Goal: Complete application form: Complete application form

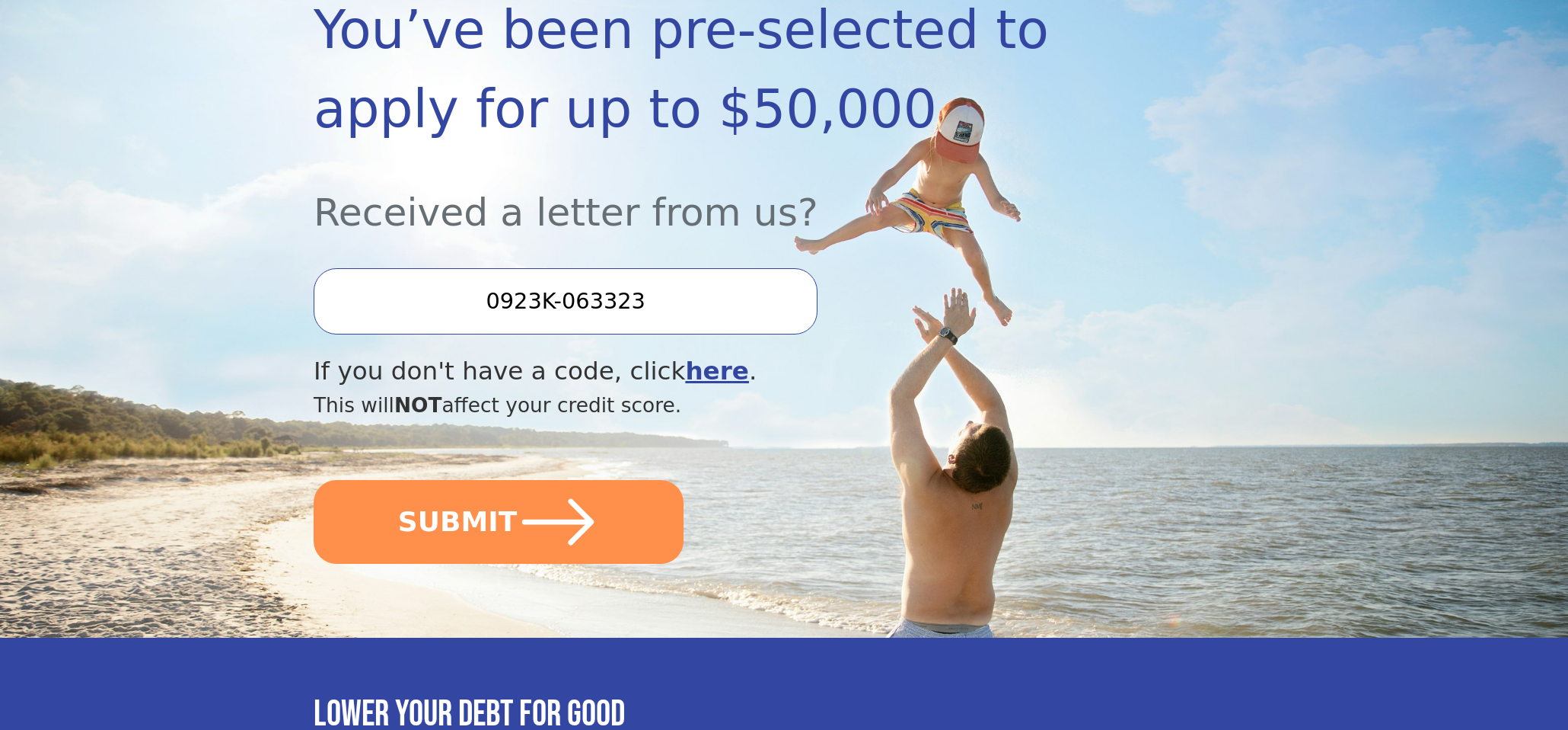
scroll to position [288, 0]
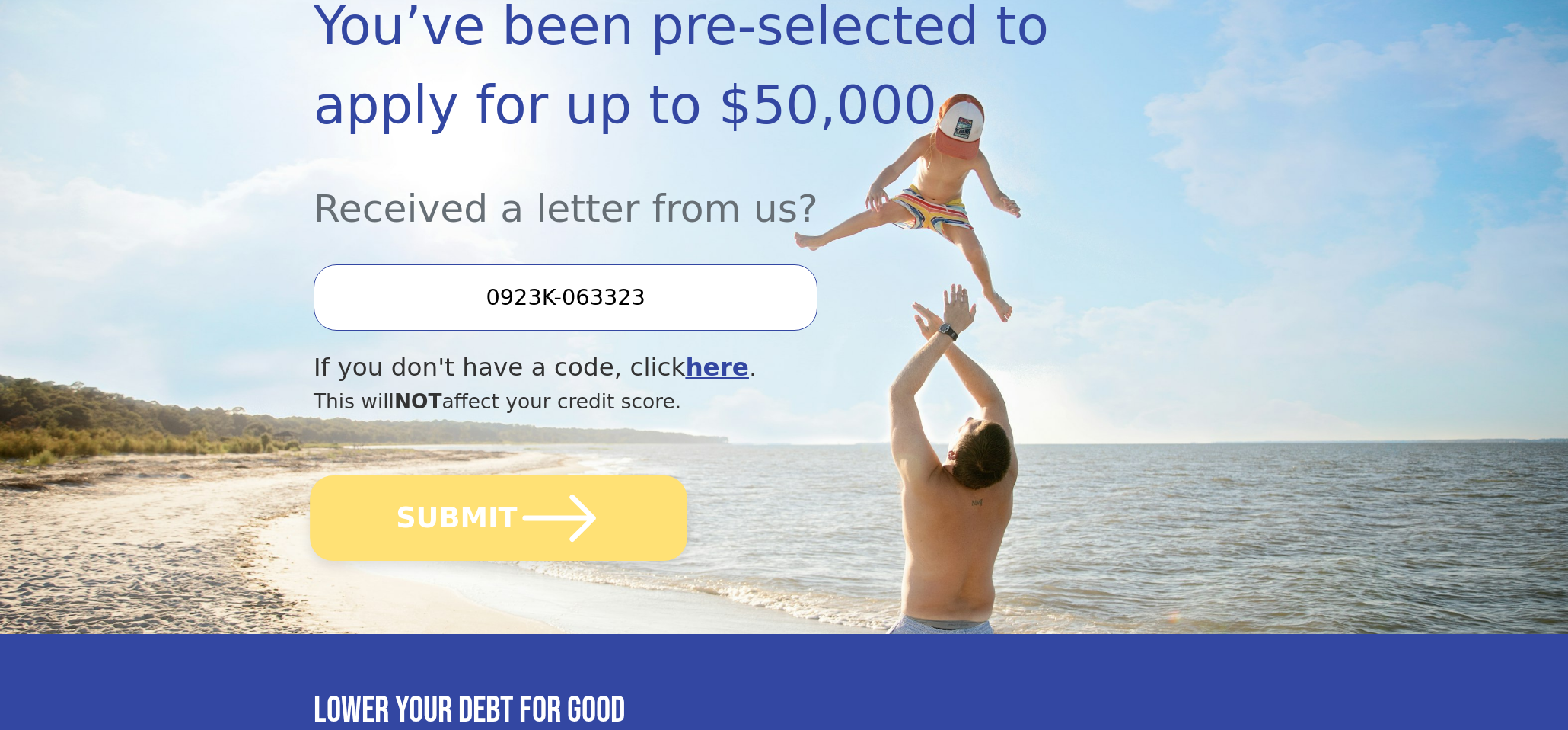
click at [579, 533] on icon "submit" at bounding box center [560, 517] width 84 height 84
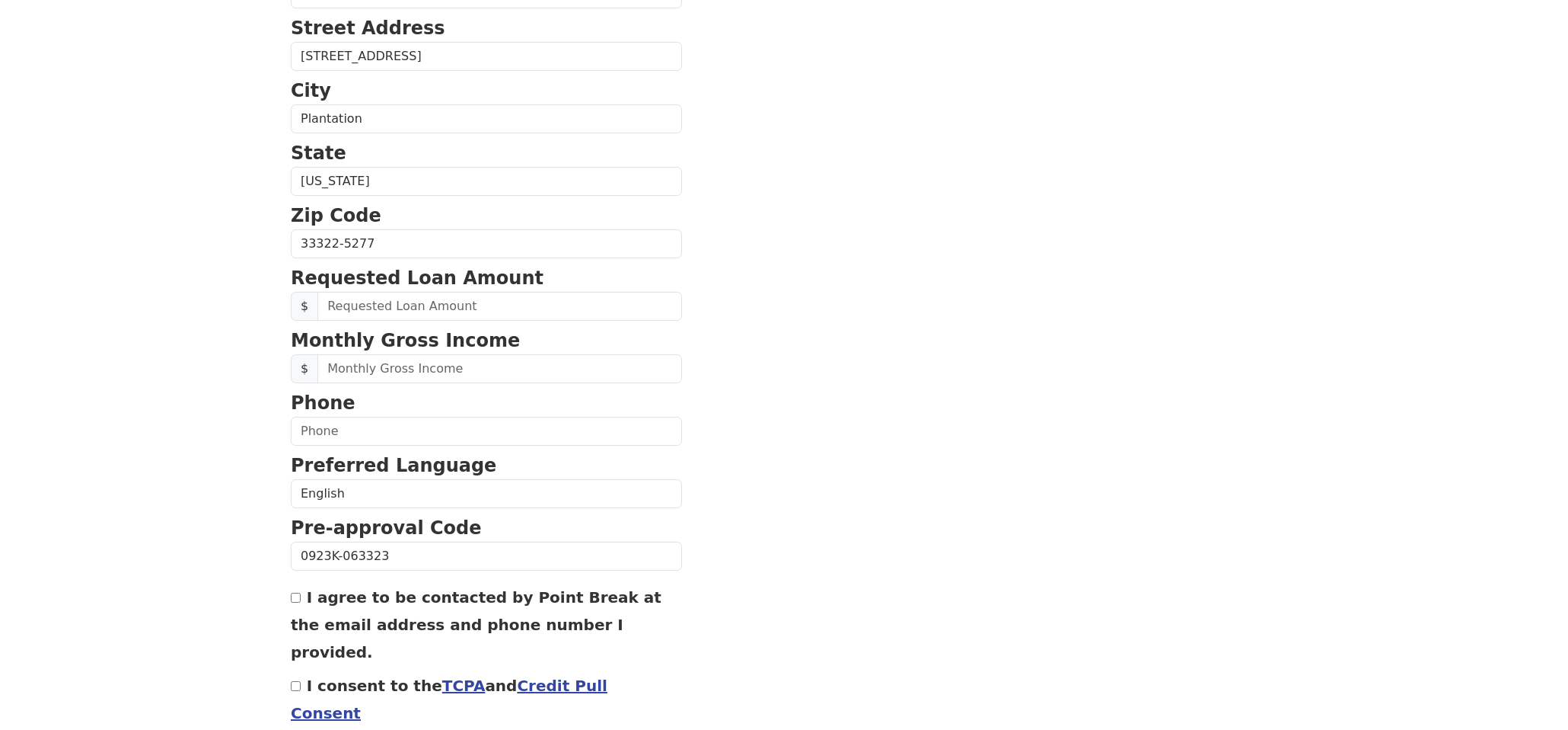
scroll to position [423, 0]
click at [296, 600] on input "I agree to be contacted by Point Break at the email address and phone number I …" at bounding box center [296, 596] width 10 height 10
checkbox input "true"
click at [291, 679] on input "I consent to the TCPA and Credit Pull Consent" at bounding box center [296, 684] width 10 height 10
checkbox input "true"
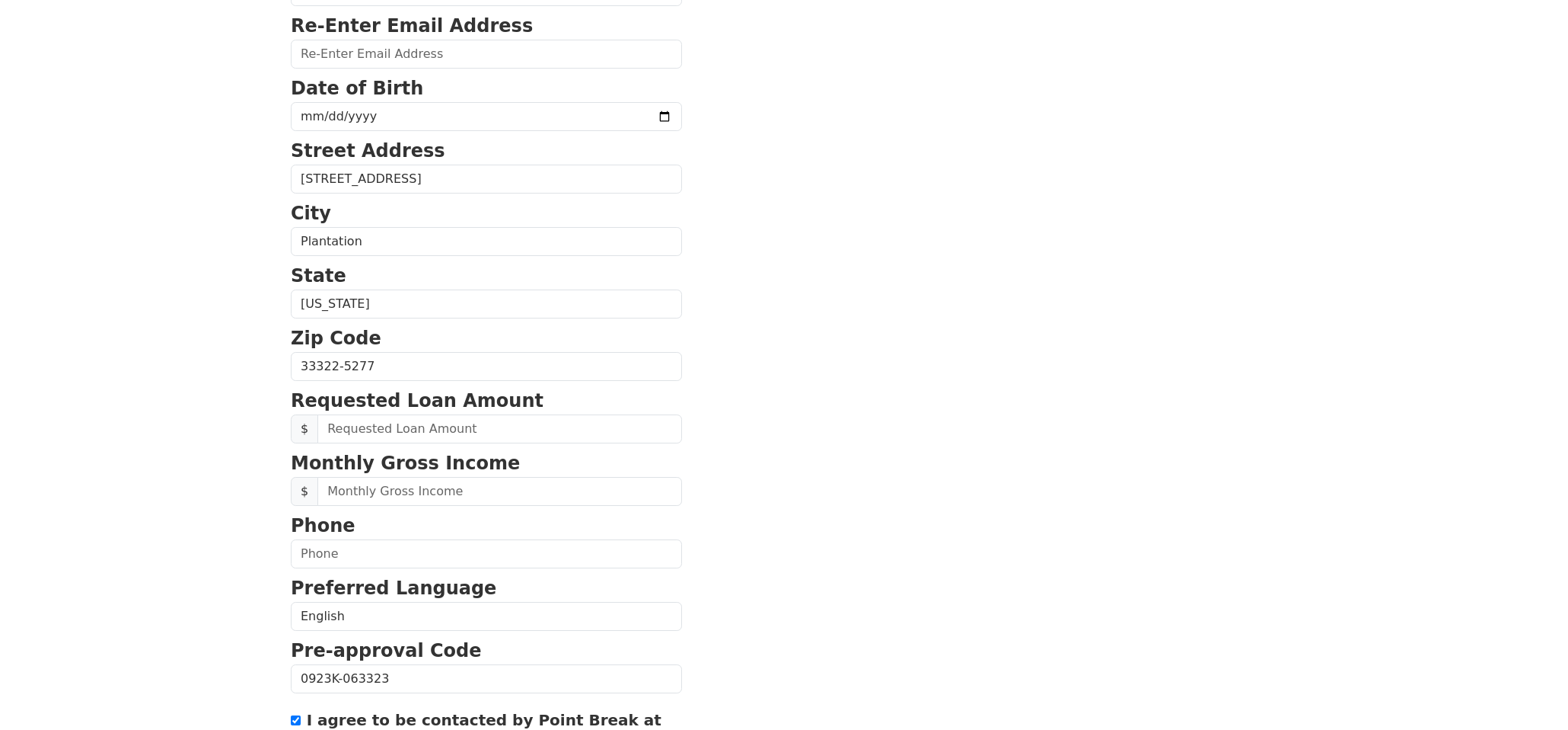
scroll to position [482, 0]
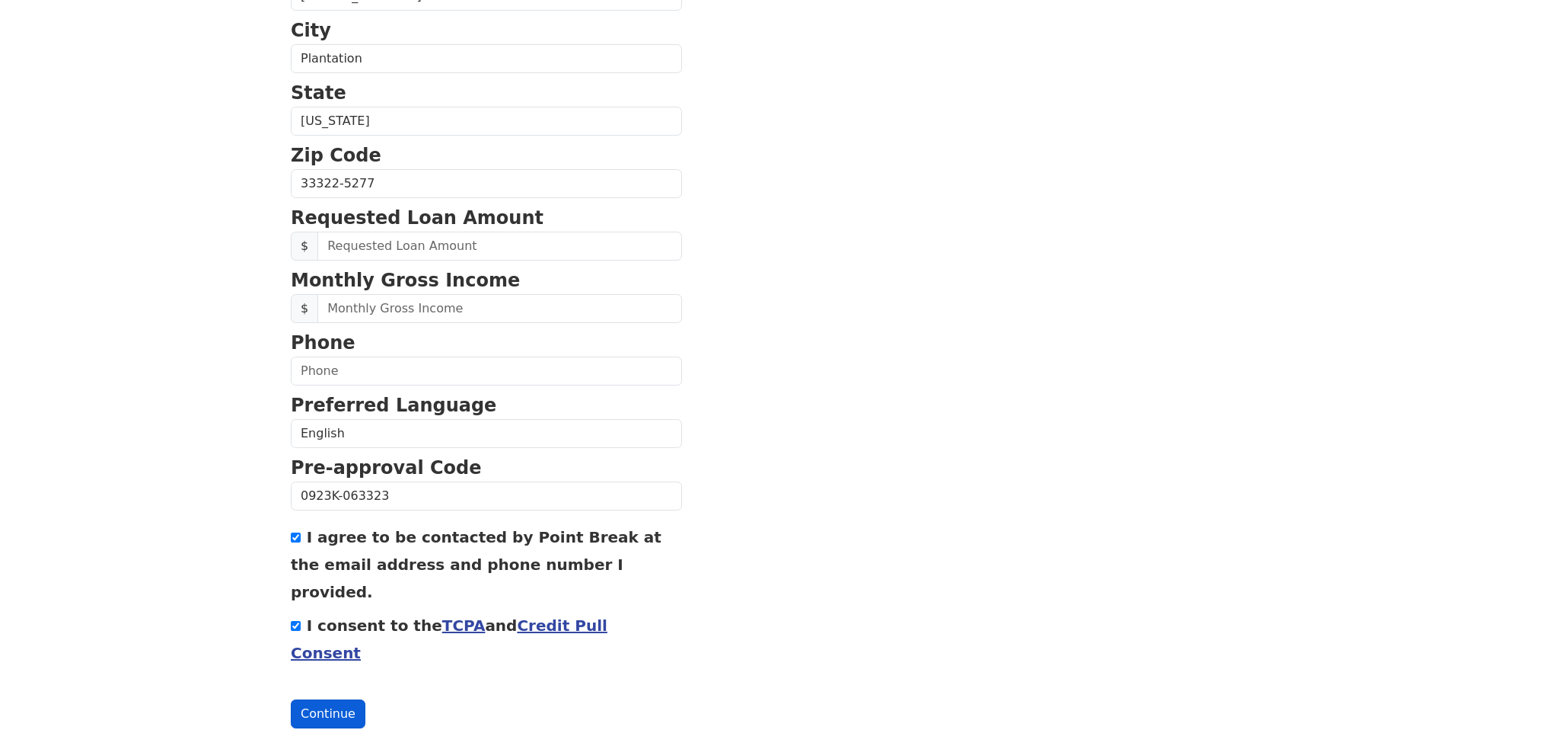
click at [351, 699] on button "Continue" at bounding box center [329, 714] width 75 height 29
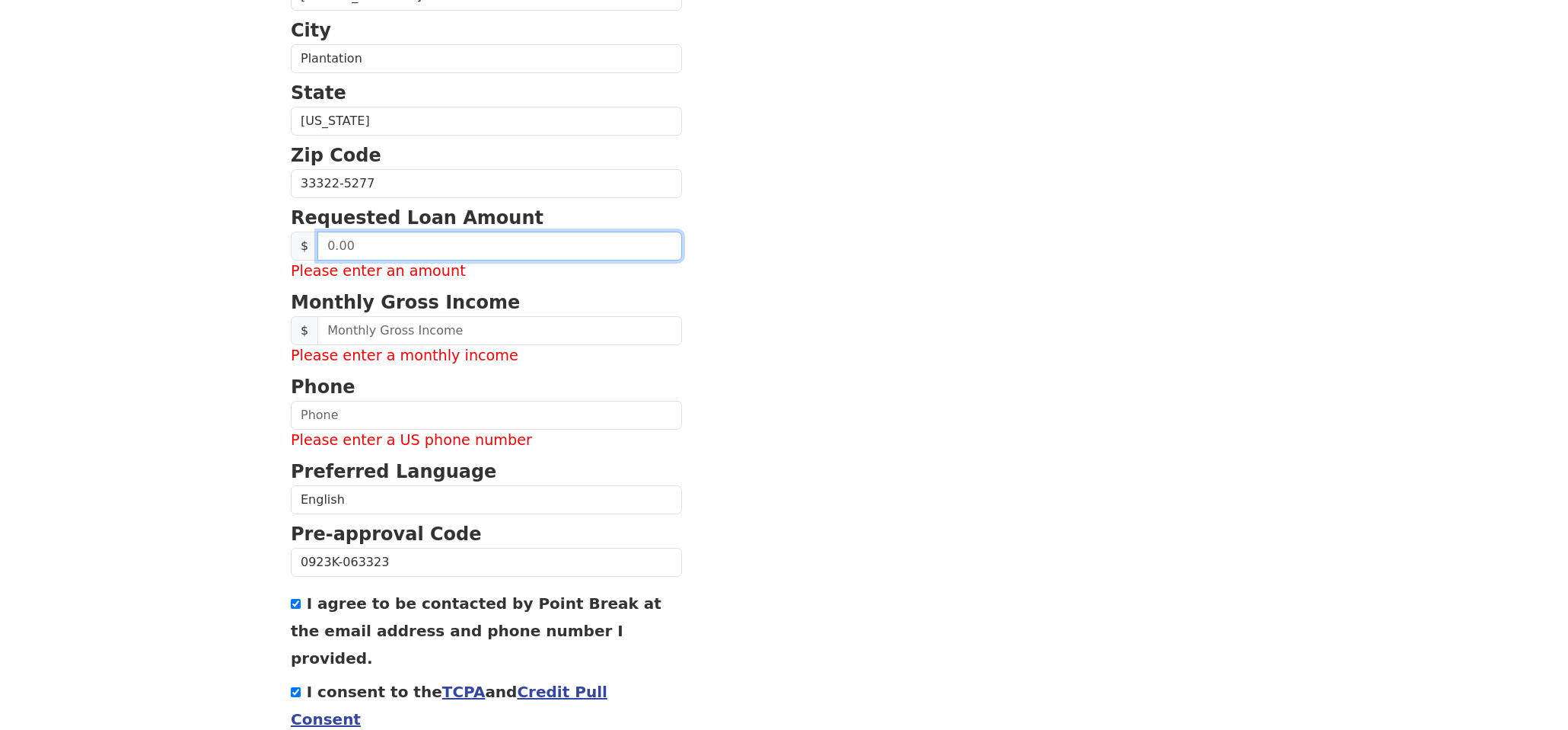
click at [419, 244] on input "text" at bounding box center [499, 246] width 364 height 29
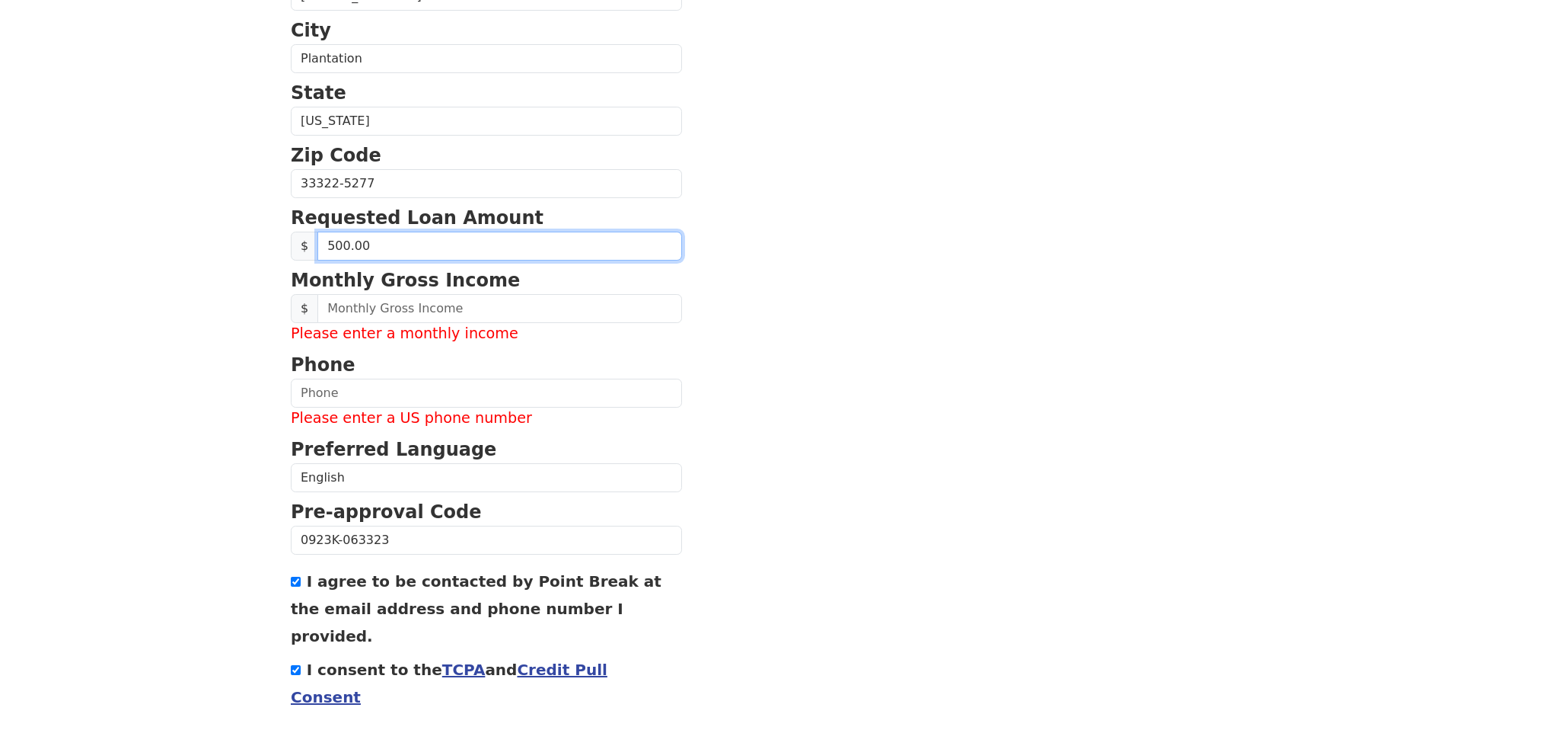
type input "5,000.00"
click at [666, 287] on section "First Name Stenneth Last Name Robinson Email Address Please enter email Re-Ente…" at bounding box center [784, 174] width 986 height 1196
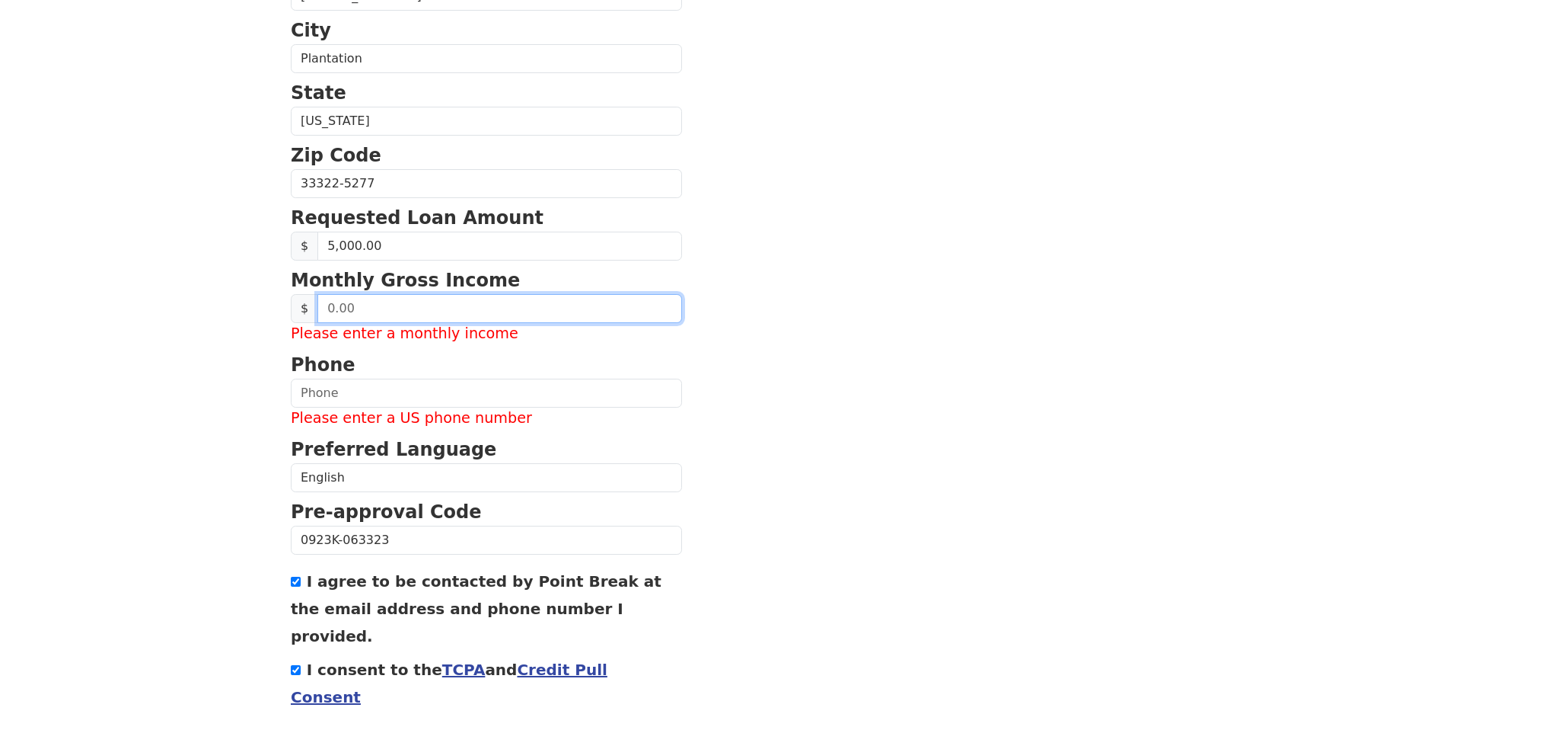
click at [472, 303] on input "text" at bounding box center [499, 309] width 364 height 29
type input "5,200.00"
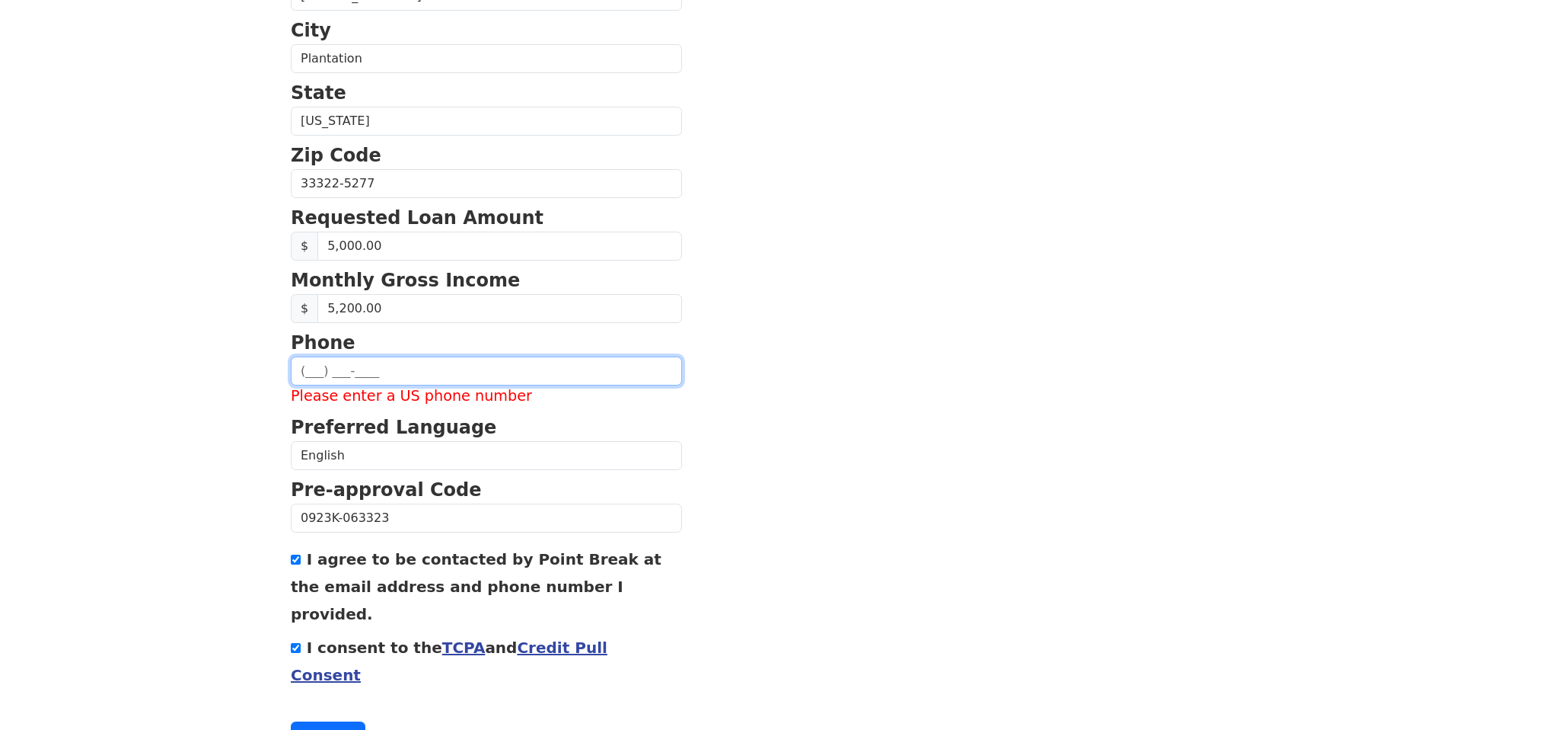
click at [410, 368] on input "text" at bounding box center [486, 371] width 391 height 29
type input "(954) 701-7195"
type input "starobinson64@gmail.com"
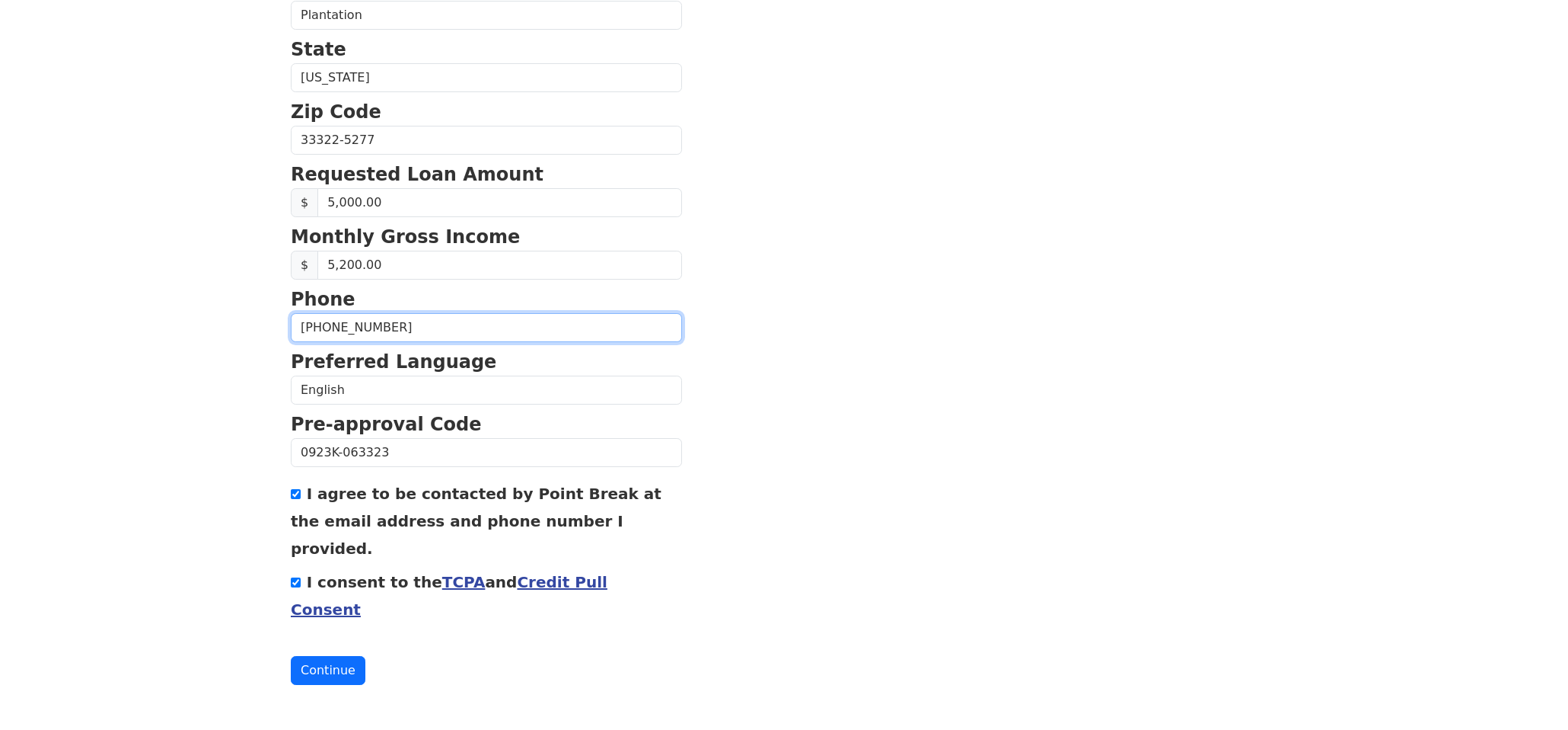
scroll to position [504, 0]
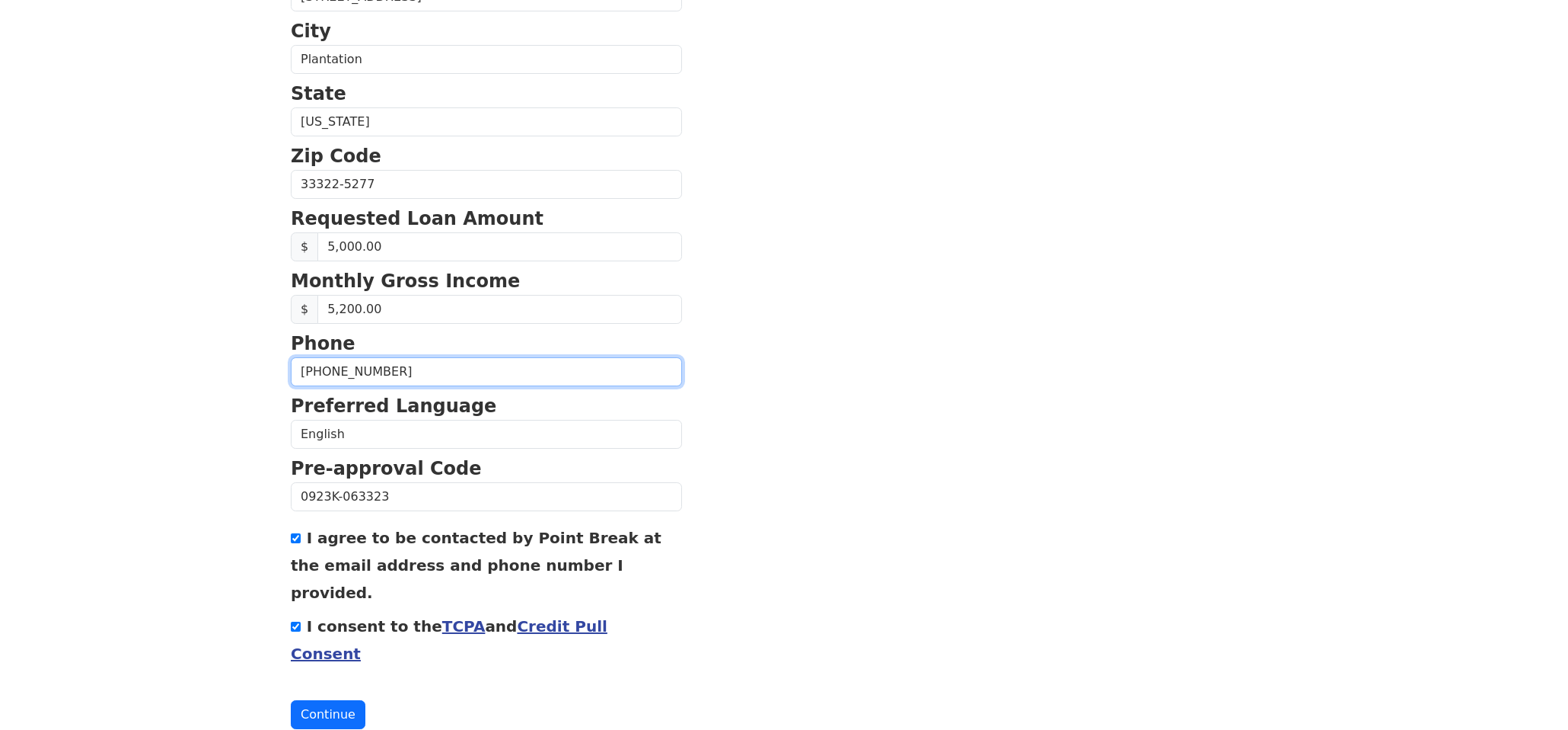
type input "(954) 701-7195"
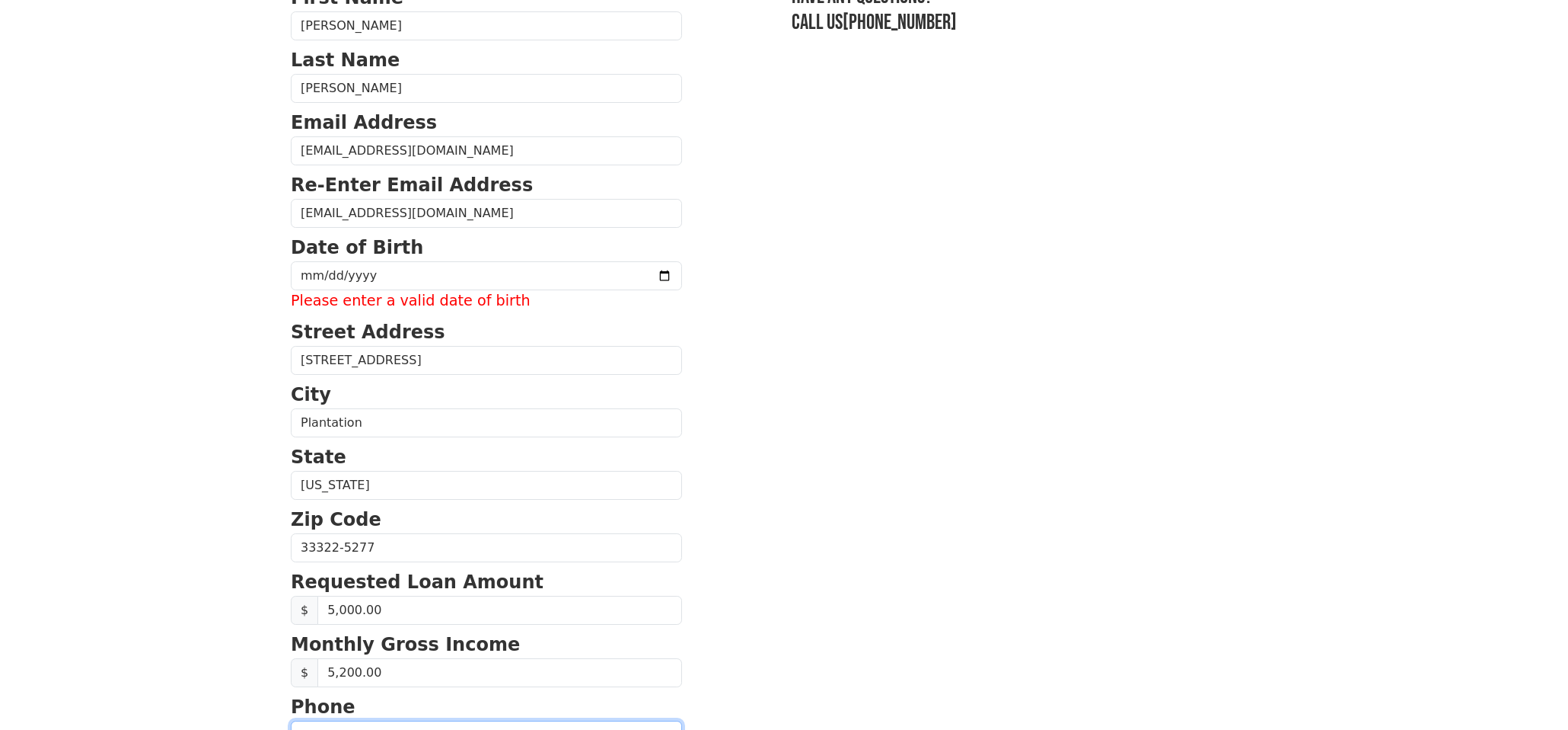
scroll to position [0, 0]
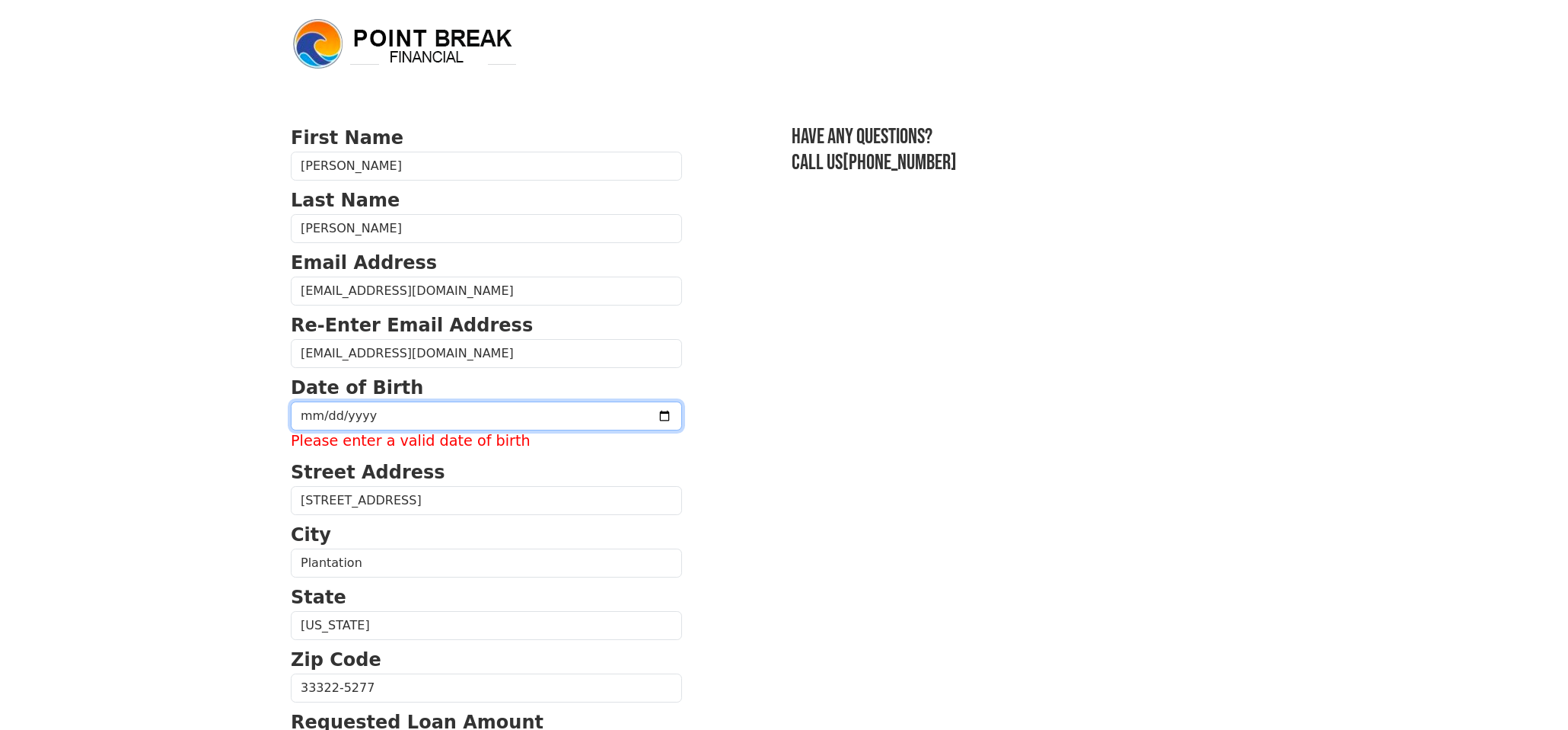
click at [356, 410] on input "date" at bounding box center [486, 415] width 391 height 29
click at [383, 419] on input "date" at bounding box center [486, 415] width 391 height 29
drag, startPoint x: 380, startPoint y: 415, endPoint x: 156, endPoint y: 380, distance: 226.7
click at [152, 396] on body "First Name Stenneth Last Name Robinson Email Address starobinson64@gmail.com Re…" at bounding box center [784, 365] width 1568 height 730
click at [300, 412] on input "date" at bounding box center [486, 415] width 391 height 29
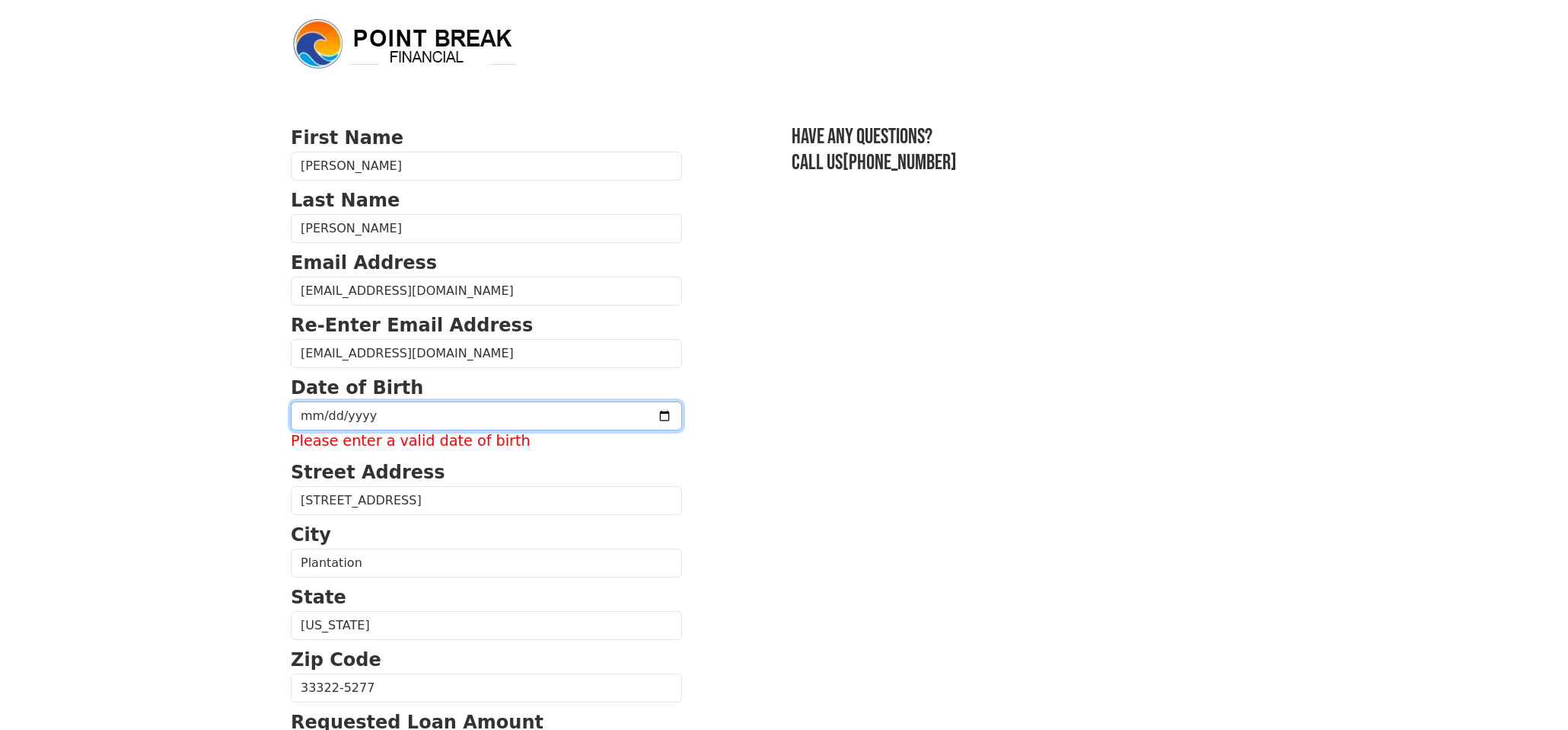
click at [303, 418] on input "date" at bounding box center [486, 415] width 391 height 29
type input "1964-07-09"
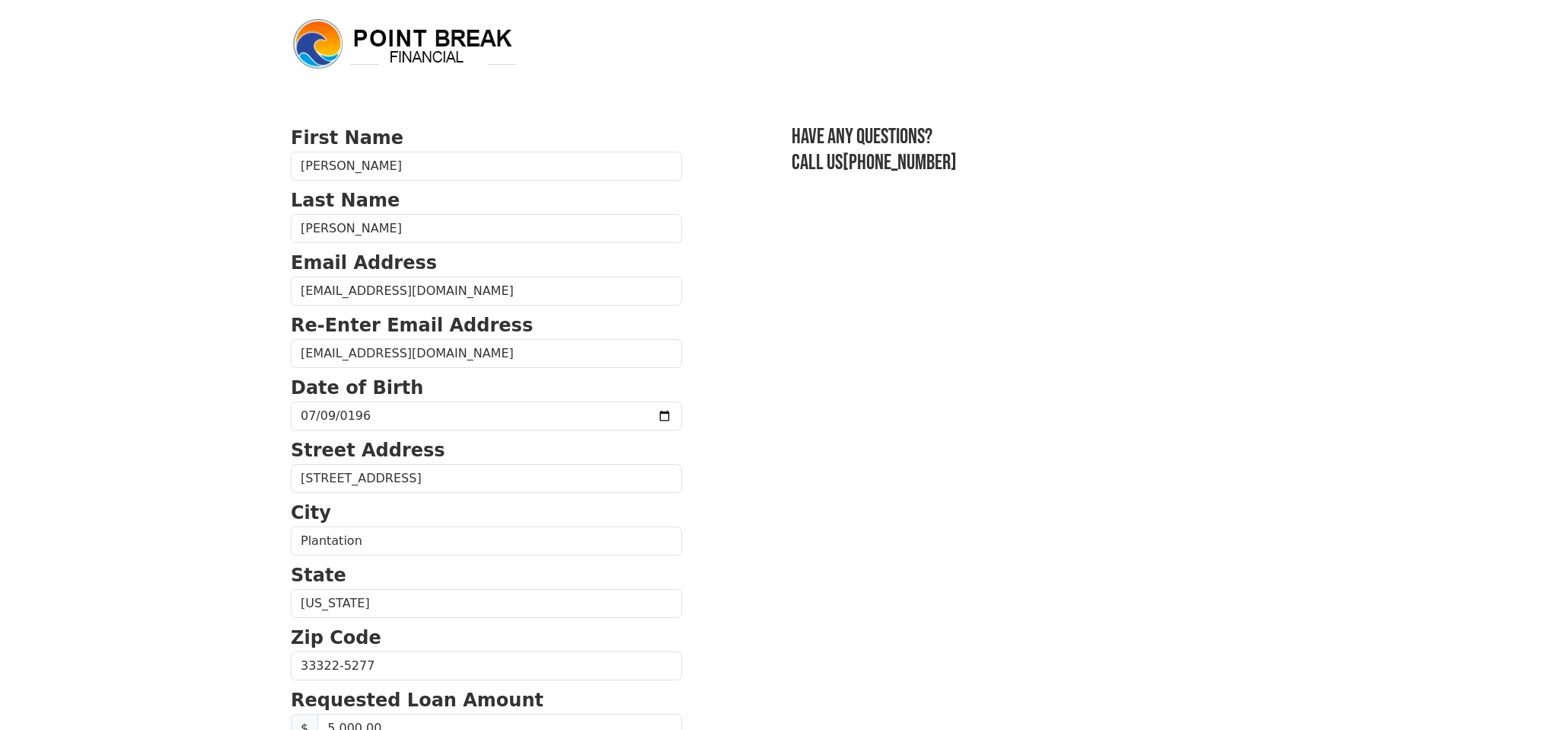
click at [543, 497] on form "First Name Stenneth Last Name Robinson Email Address starobinson64@gmail.com Re…" at bounding box center [486, 667] width 391 height 1086
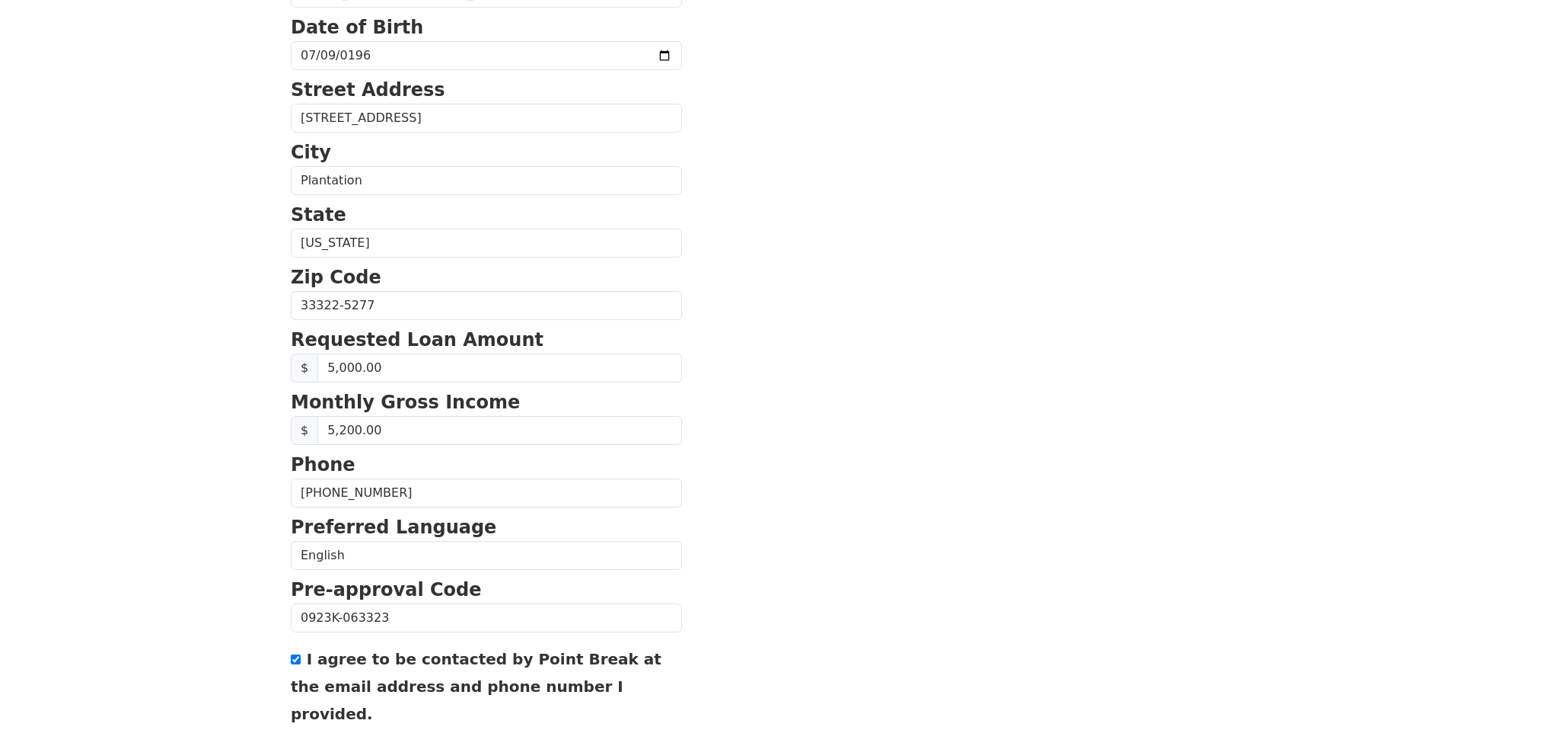
scroll to position [482, 0]
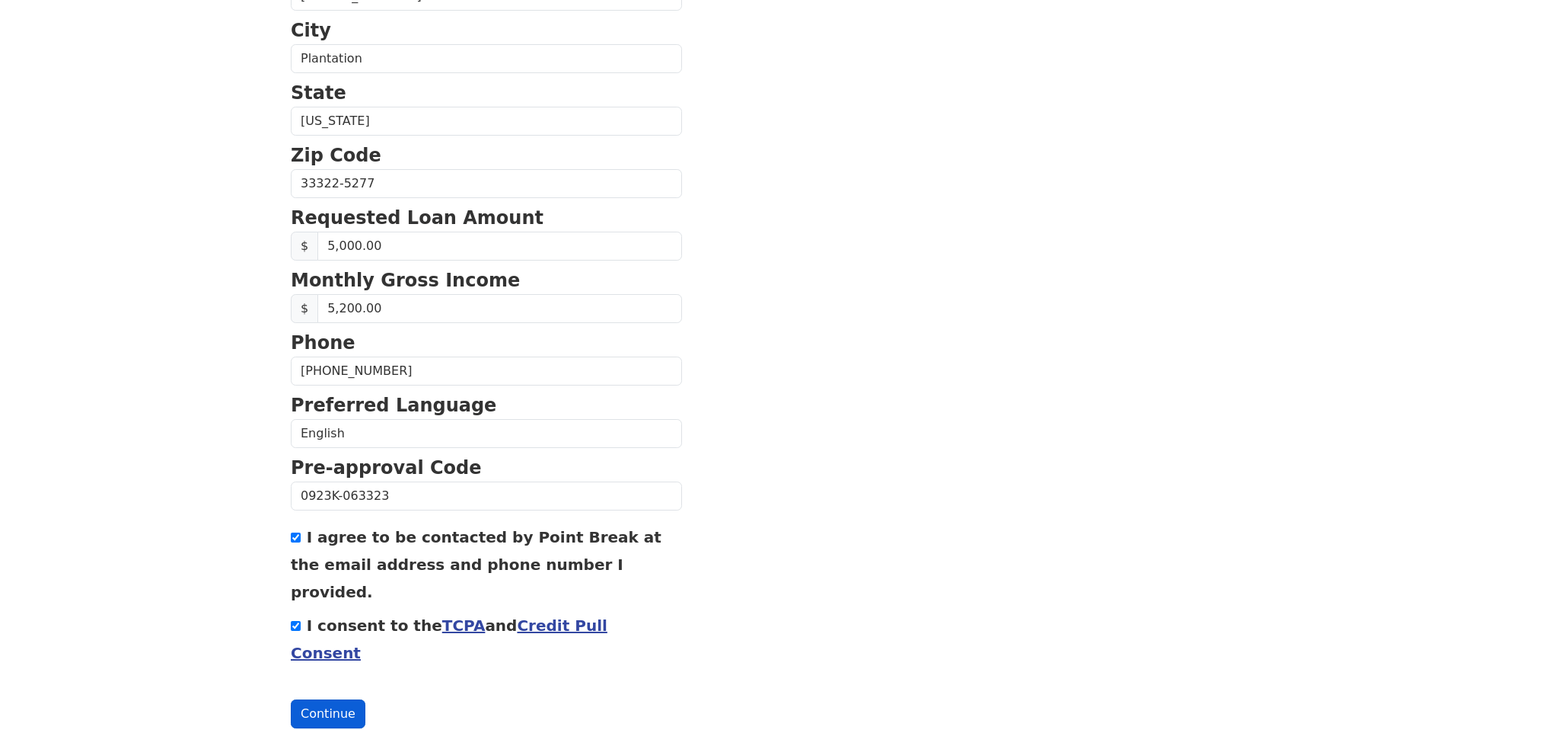
click at [336, 699] on button "Continue" at bounding box center [329, 714] width 75 height 29
